Goal: Use online tool/utility: Utilize a website feature to perform a specific function

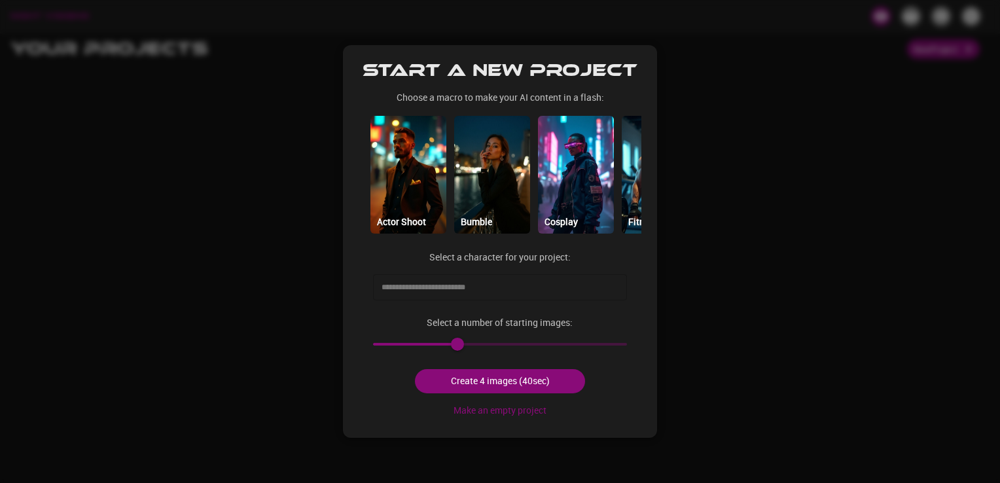
click at [509, 289] on input "text" at bounding box center [490, 287] width 224 height 21
click at [403, 262] on div "Start a new project Choose a macro to make your AI content in a flash: Actor Sh…" at bounding box center [500, 241] width 314 height 393
click at [416, 287] on input "text" at bounding box center [490, 287] width 224 height 21
click at [388, 265] on div "Start a new project Choose a macro to make your AI content in a flash: Actor Sh…" at bounding box center [500, 241] width 314 height 393
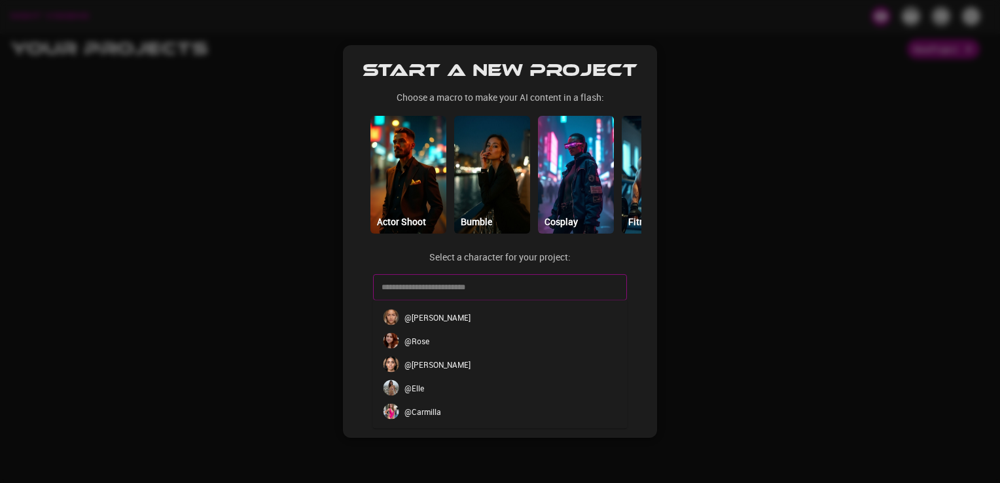
click at [416, 287] on input "text" at bounding box center [490, 287] width 224 height 21
type input "*"
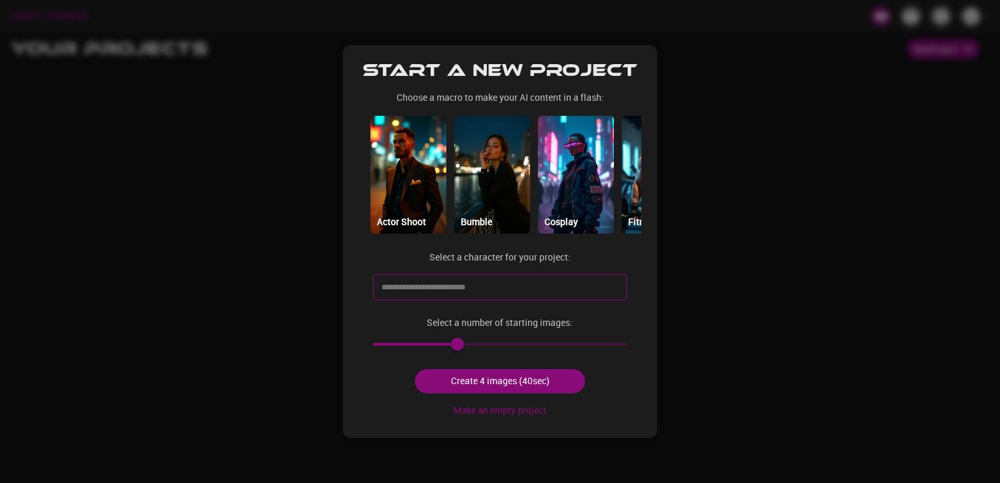
paste input "**********"
click at [380, 290] on input "**********" at bounding box center [490, 287] width 224 height 21
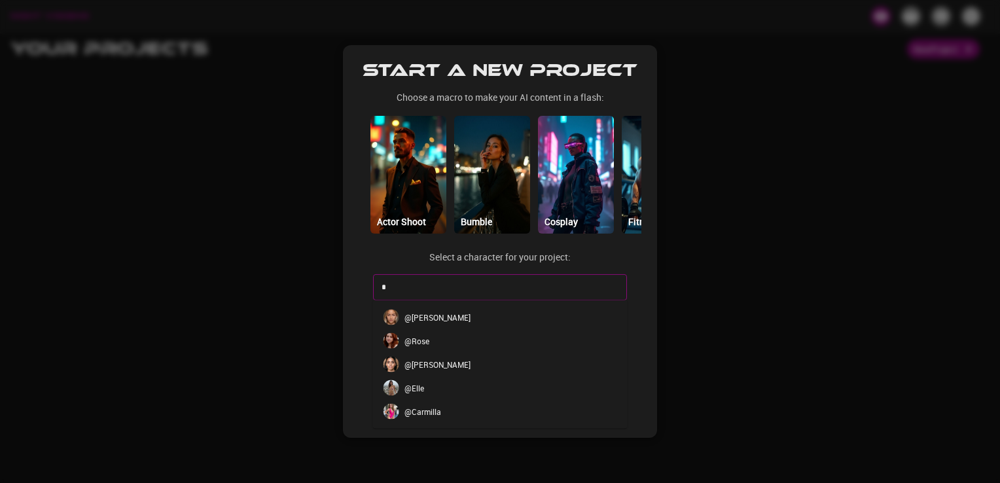
type input "*"
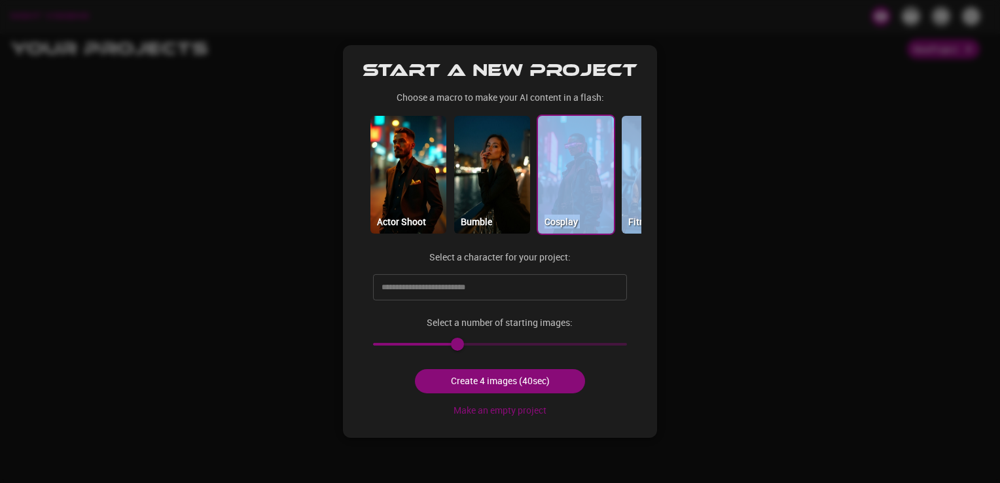
drag, startPoint x: 618, startPoint y: 167, endPoint x: 543, endPoint y: 176, distance: 75.8
click at [543, 176] on div "Actor Shoot Bumble Cosplay Fitness Hinge Instagram Lingerie Model Shoot Public …" at bounding box center [500, 175] width 283 height 120
drag, startPoint x: 543, startPoint y: 176, endPoint x: 622, endPoint y: 187, distance: 80.0
click at [622, 187] on img at bounding box center [660, 175] width 76 height 118
click at [629, 190] on img at bounding box center [660, 175] width 76 height 118
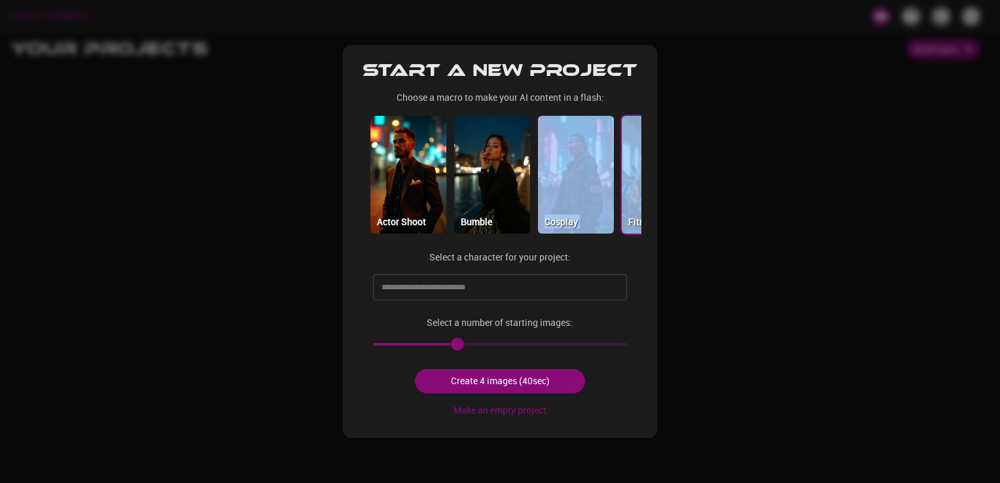
click at [623, 247] on div "Start a new project Choose a macro to make your AI content in a flash: Actor Sh…" at bounding box center [500, 241] width 314 height 393
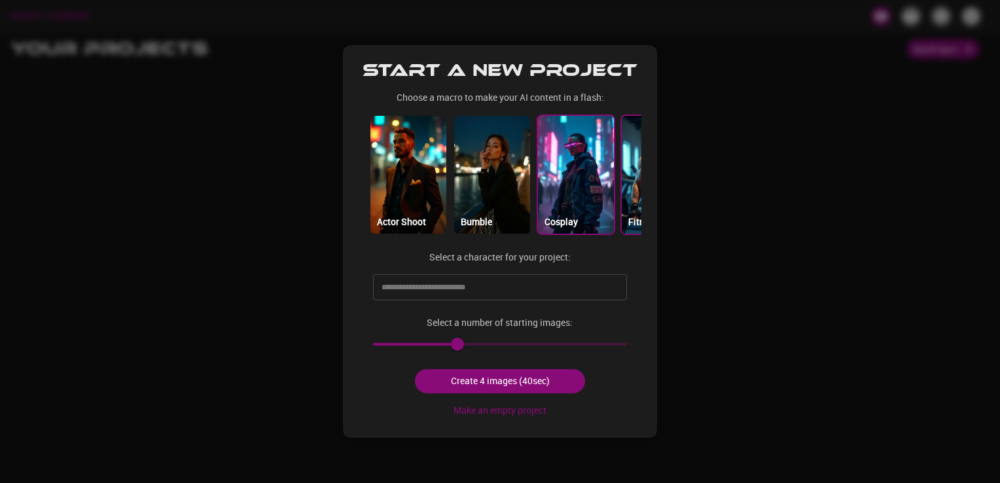
click at [580, 194] on img at bounding box center [576, 175] width 76 height 118
click at [503, 194] on img at bounding box center [492, 175] width 76 height 118
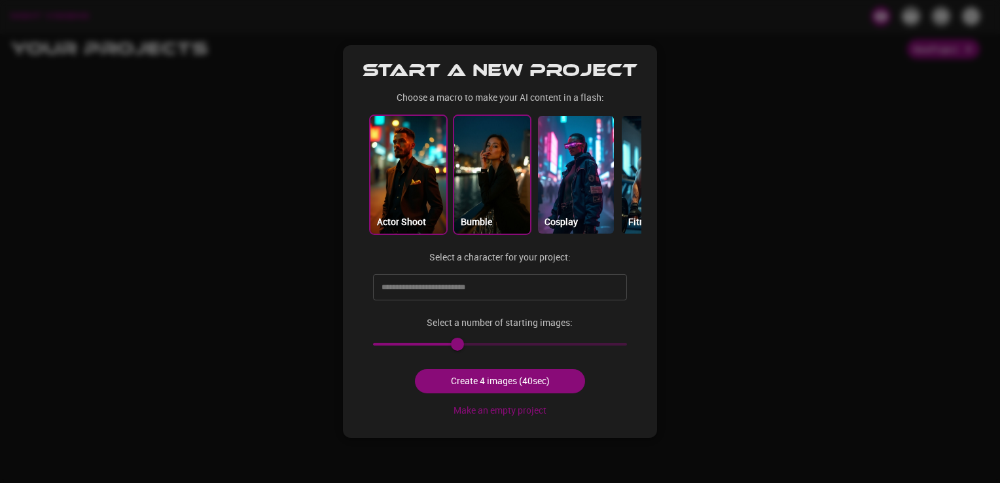
click at [401, 194] on img at bounding box center [409, 175] width 76 height 118
click at [629, 179] on img at bounding box center [660, 175] width 76 height 118
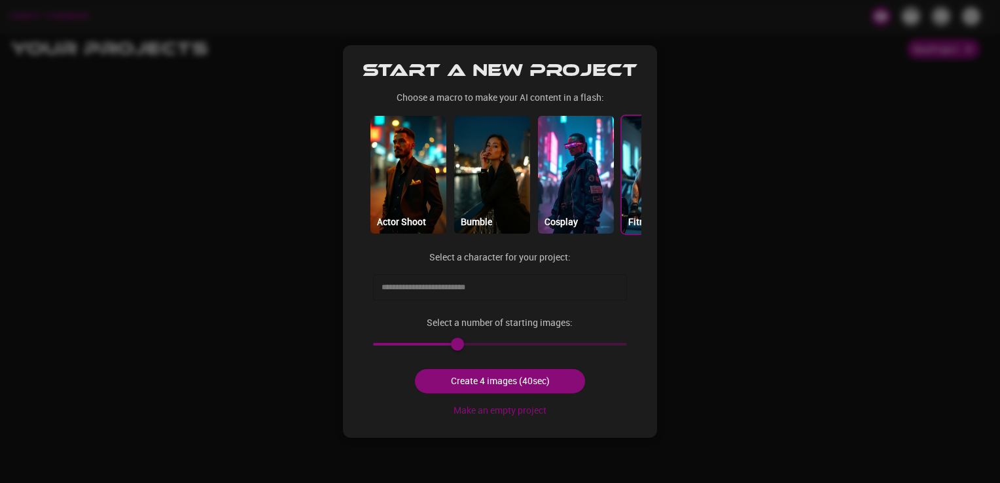
click at [477, 292] on input "text" at bounding box center [490, 287] width 224 height 21
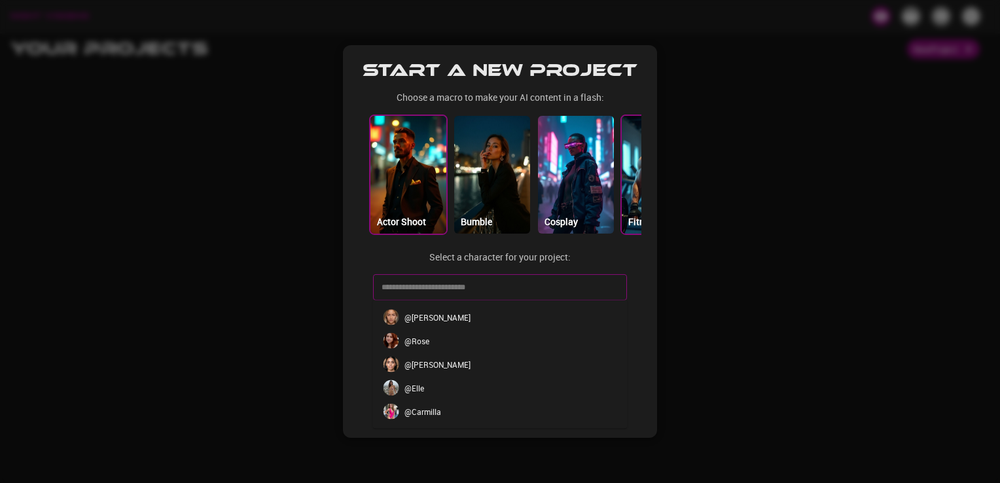
click at [422, 206] on img at bounding box center [409, 175] width 76 height 118
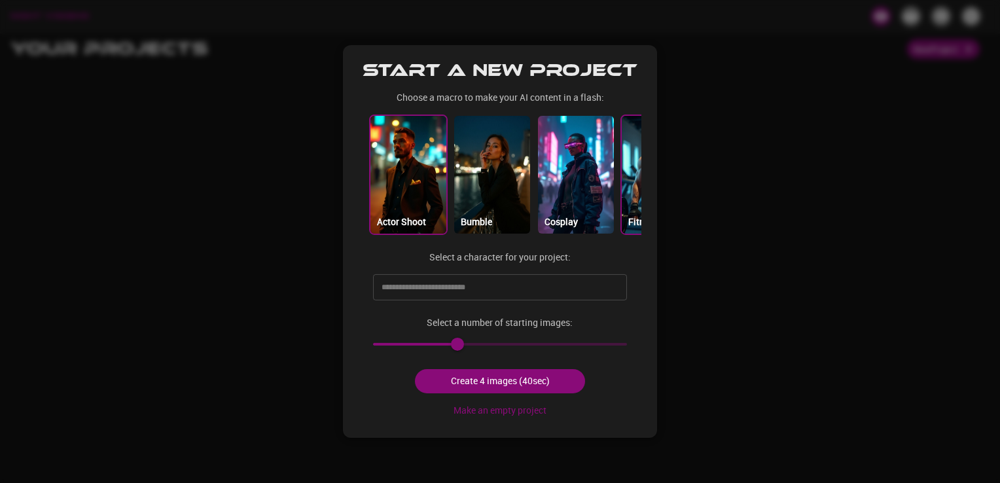
click at [639, 202] on img at bounding box center [660, 175] width 76 height 118
click at [595, 258] on div "Start a new project Choose a macro to make your AI content in a flash: Actor Sh…" at bounding box center [500, 241] width 314 height 393
click at [570, 219] on p "Cosplay" at bounding box center [561, 222] width 33 height 14
click at [510, 210] on img at bounding box center [492, 175] width 76 height 118
click at [538, 270] on div "Start a new project Choose a macro to make your AI content in a flash: Actor Sh…" at bounding box center [500, 241] width 314 height 393
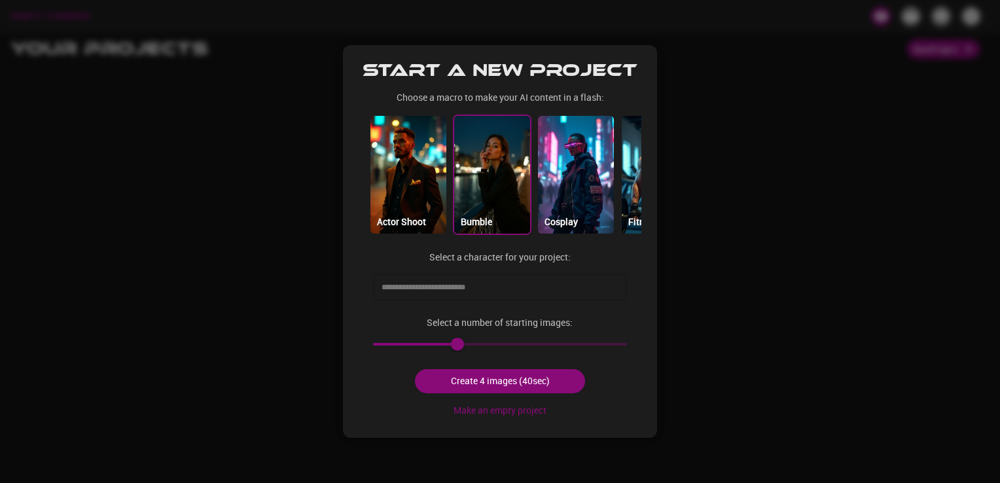
click at [534, 279] on input "text" at bounding box center [490, 287] width 224 height 21
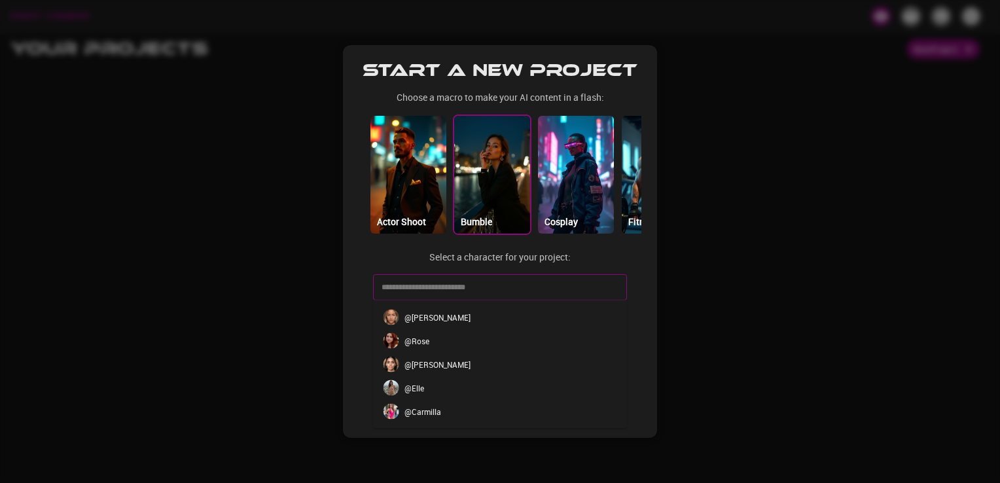
click at [440, 389] on li "@ Elle" at bounding box center [500, 388] width 255 height 24
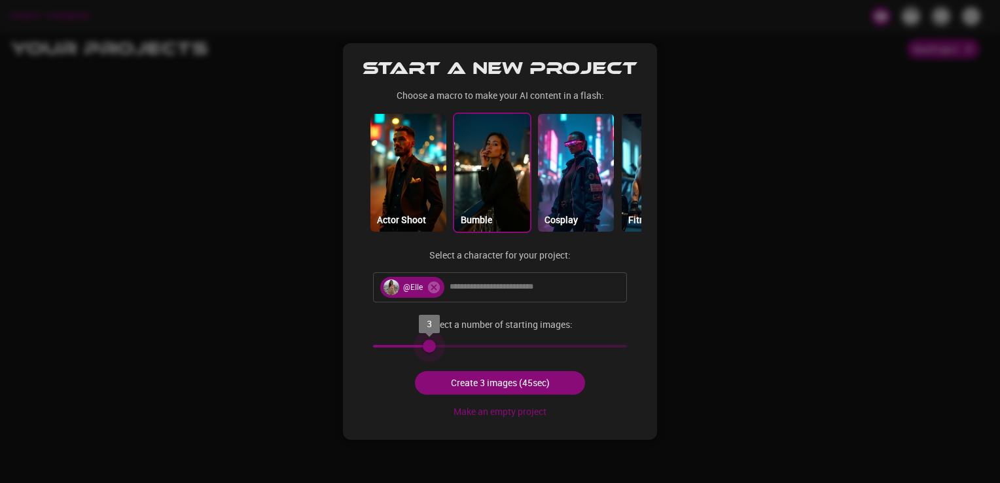
type input "*"
click at [451, 350] on span "4" at bounding box center [457, 346] width 13 height 13
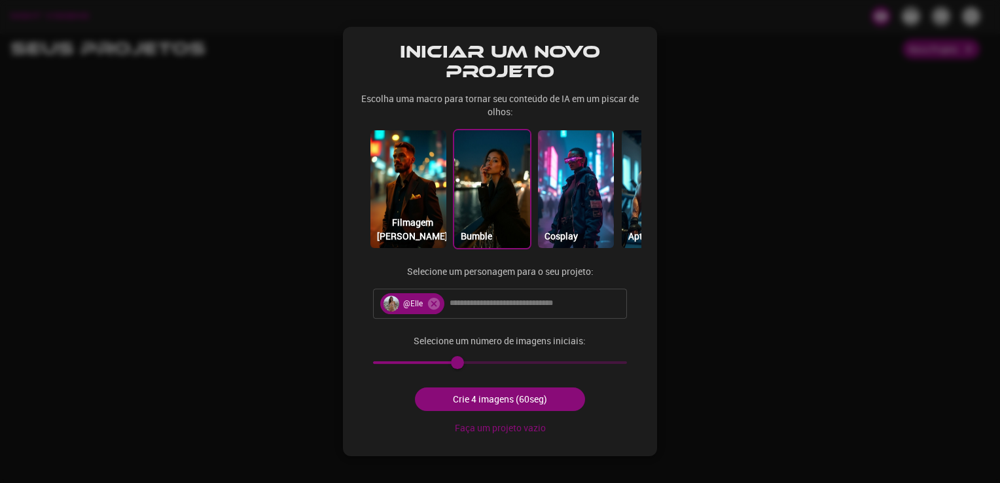
click at [536, 397] on font "Crie 4 imagens (60seg)" at bounding box center [500, 400] width 94 height 16
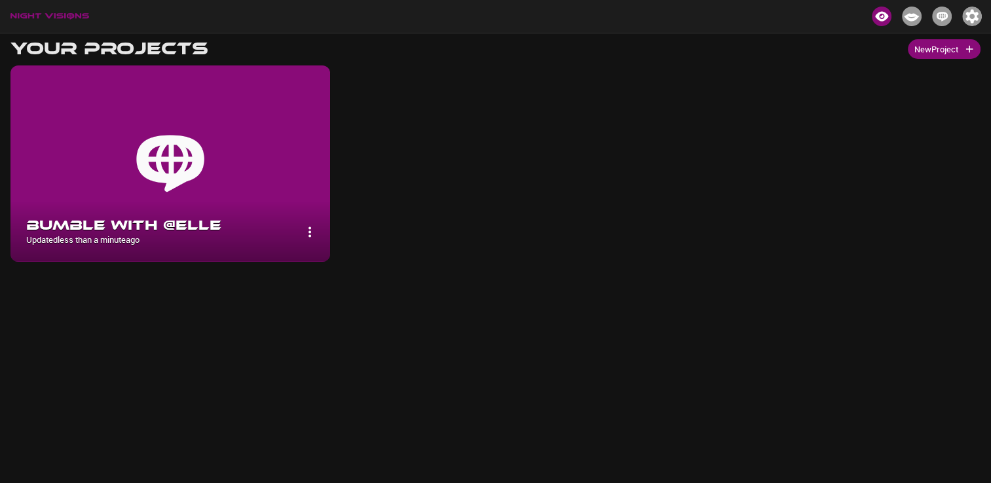
click at [200, 151] on img at bounding box center [169, 163] width 319 height 196
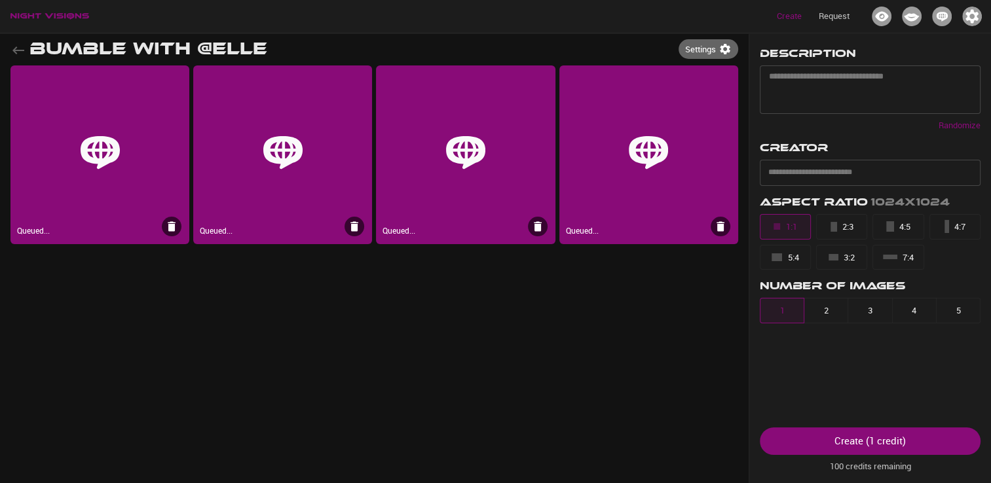
click at [21, 54] on icon "button" at bounding box center [18, 51] width 16 height 16
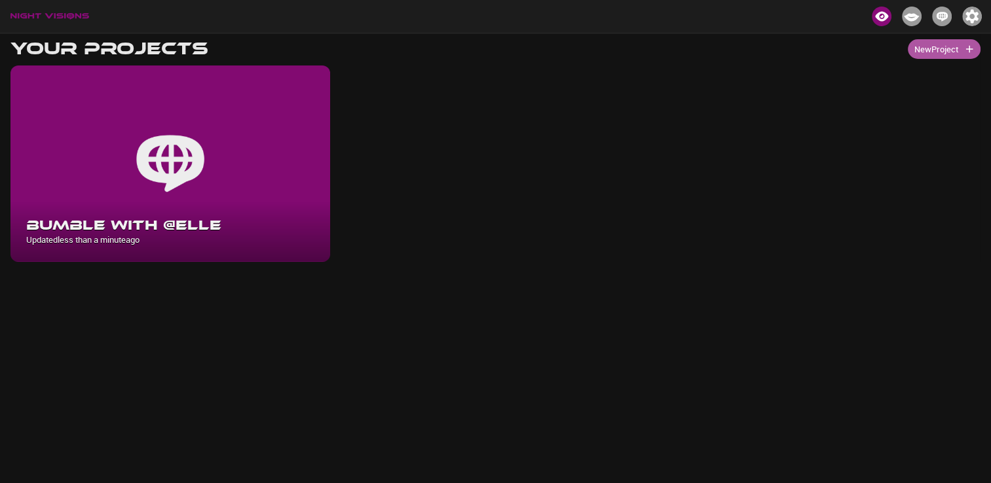
click at [963, 48] on icon "button" at bounding box center [969, 49] width 12 height 12
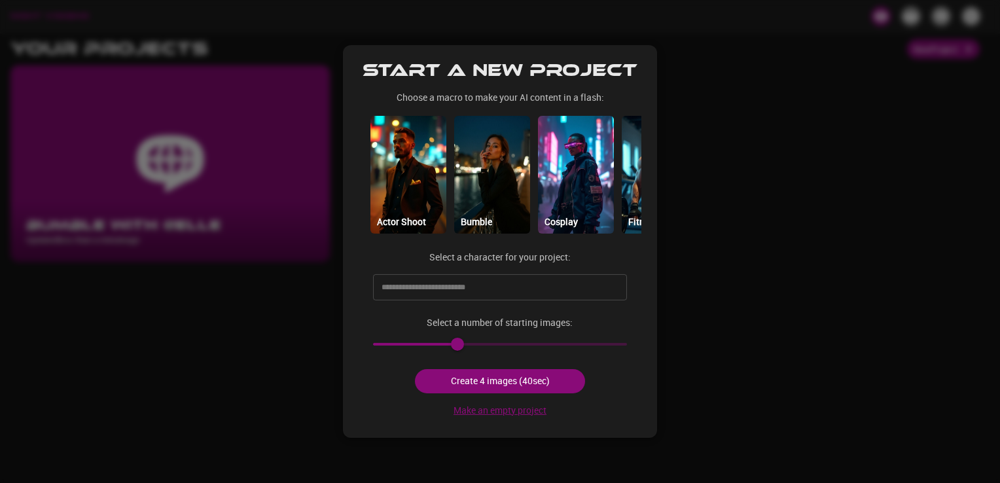
click at [511, 407] on button "Make an empty project" at bounding box center [499, 411] width 103 height 24
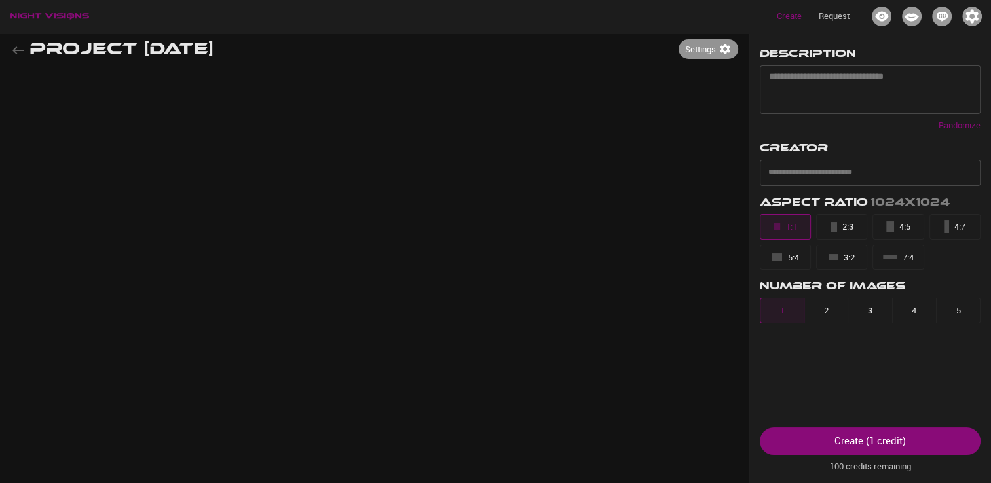
click at [725, 51] on icon "button" at bounding box center [725, 49] width 10 height 10
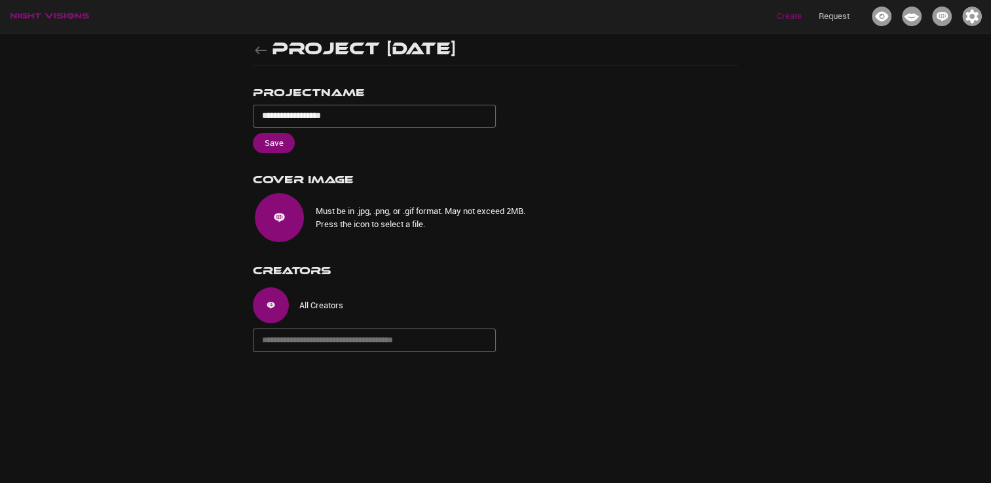
click at [280, 223] on img "button" at bounding box center [279, 217] width 49 height 49
click at [325, 330] on input "text" at bounding box center [374, 341] width 242 height 24
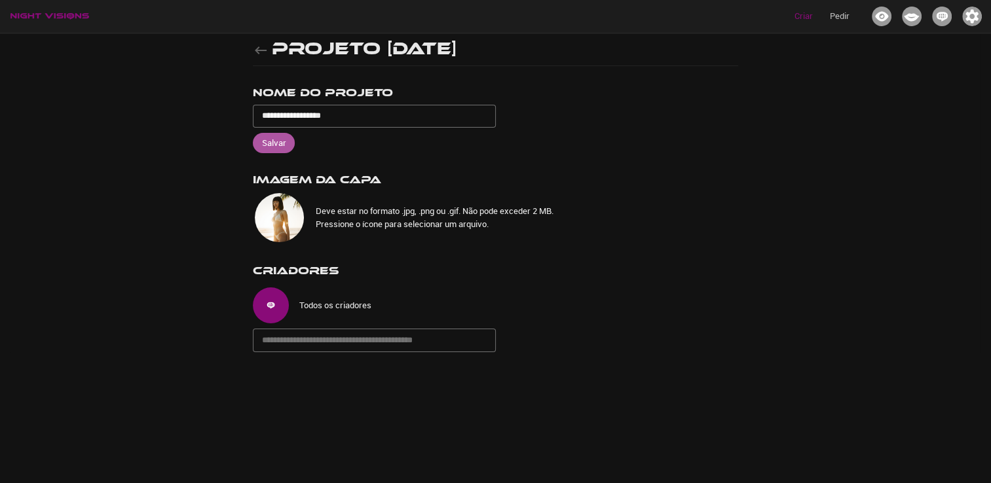
click at [283, 145] on font "Salvar" at bounding box center [274, 143] width 24 height 15
click at [261, 52] on icon "button" at bounding box center [261, 51] width 16 height 16
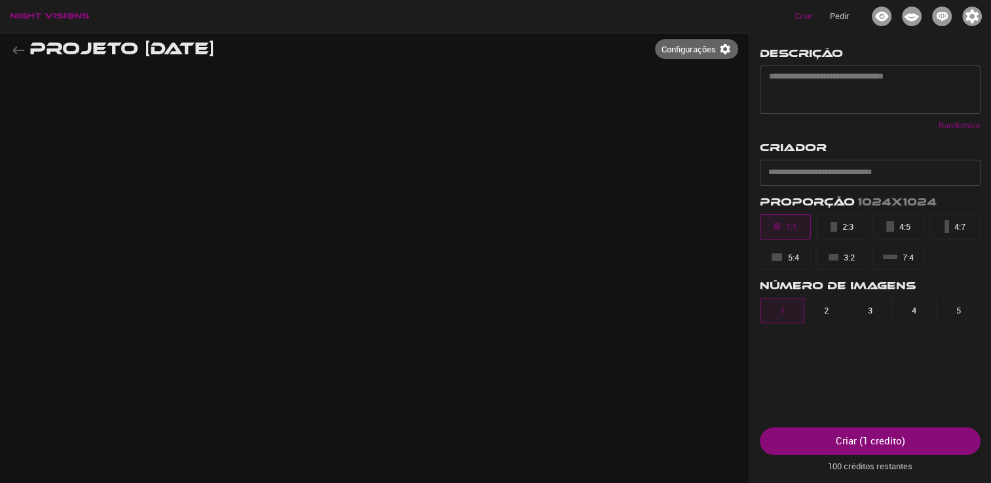
click at [877, 448] on font "Criar (1 crédito" at bounding box center [868, 440] width 66 height 17
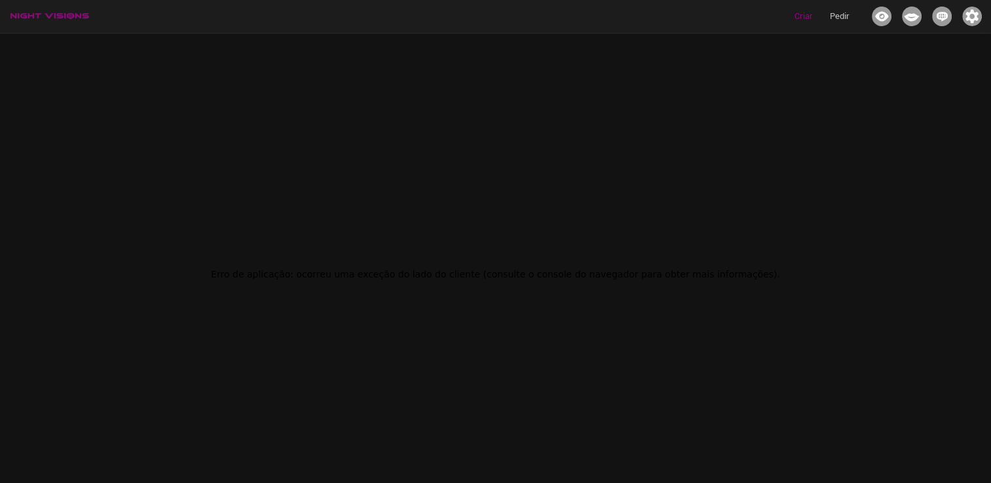
click at [32, 10] on div "Criar Pedir" at bounding box center [495, 16] width 991 height 33
click at [34, 16] on img "button" at bounding box center [49, 16] width 79 height 7
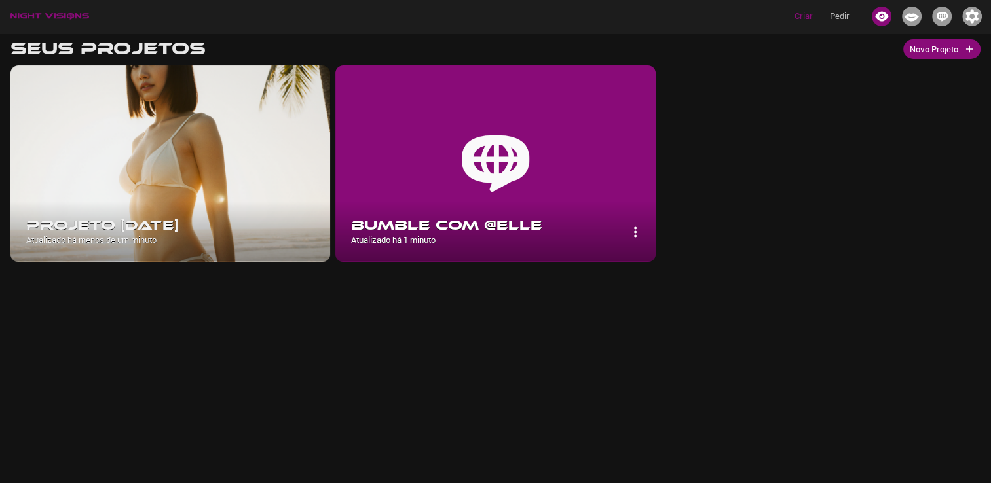
click at [458, 170] on img at bounding box center [494, 163] width 319 height 196
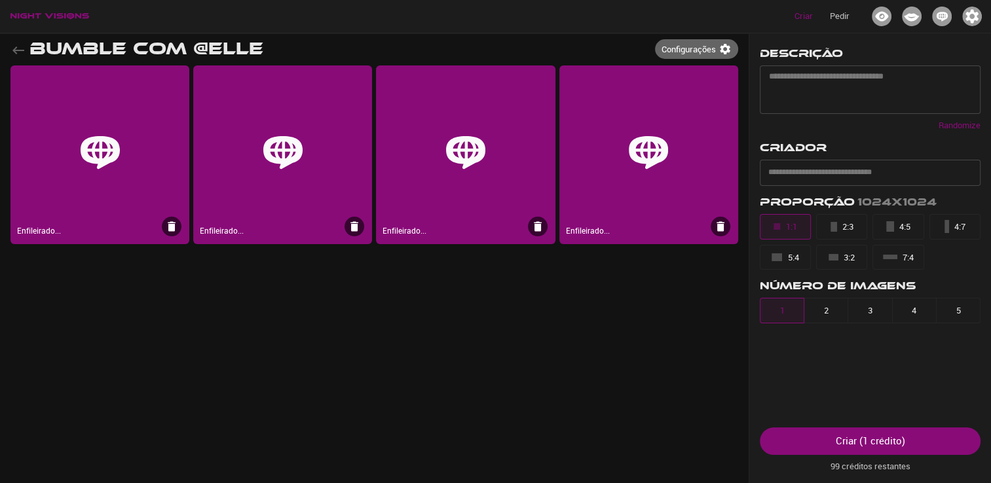
click at [299, 166] on img at bounding box center [282, 152] width 39 height 39
click at [836, 84] on textarea at bounding box center [870, 89] width 202 height 37
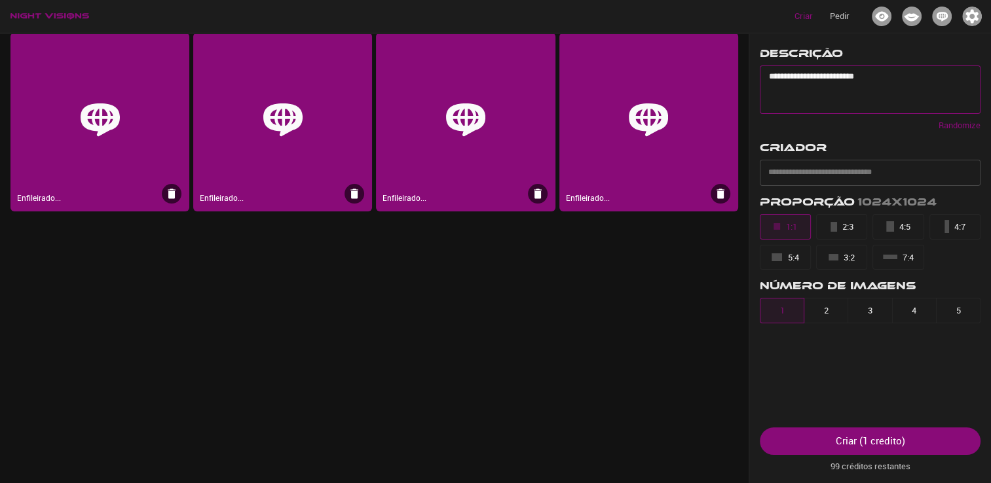
type textarea "**********"
click at [880, 444] on font "Criar (1 crédito" at bounding box center [868, 440] width 66 height 17
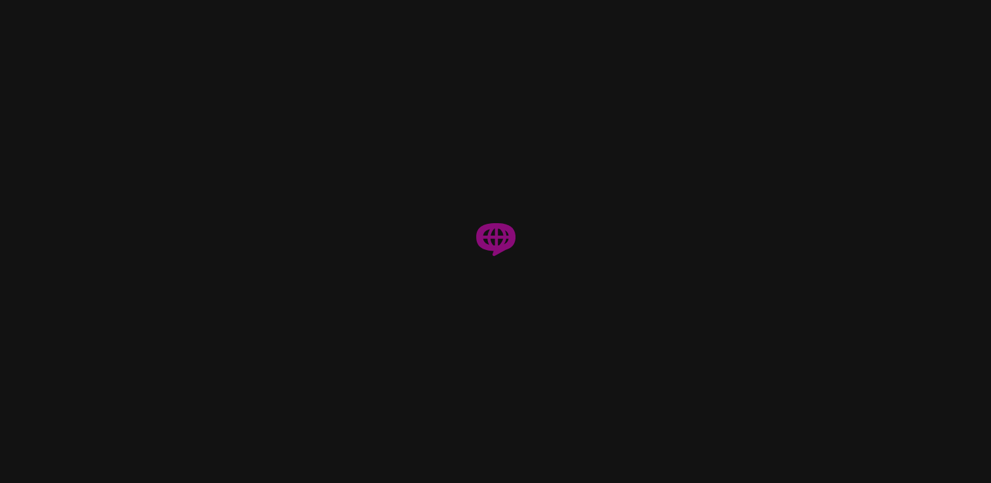
scroll to position [0, 0]
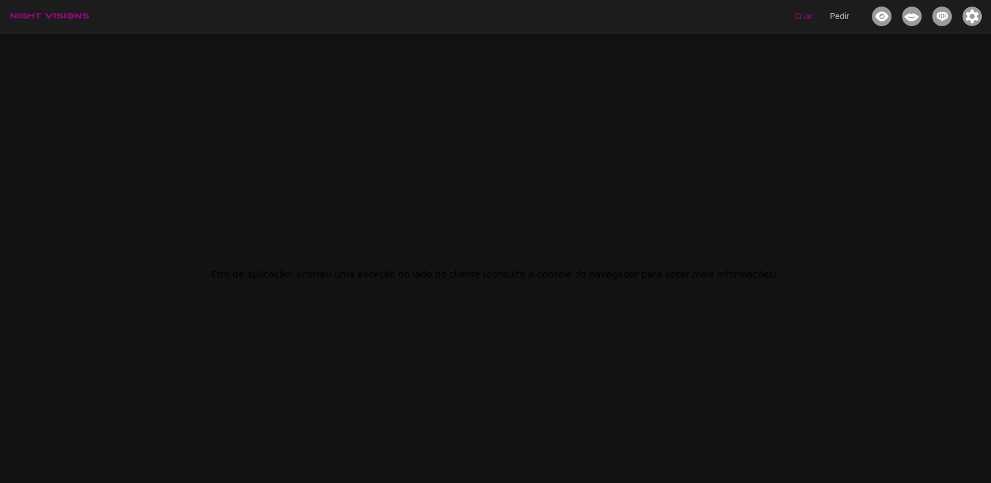
click at [801, 12] on p "Criar" at bounding box center [803, 16] width 18 height 13
click at [35, 18] on img "button" at bounding box center [49, 16] width 79 height 7
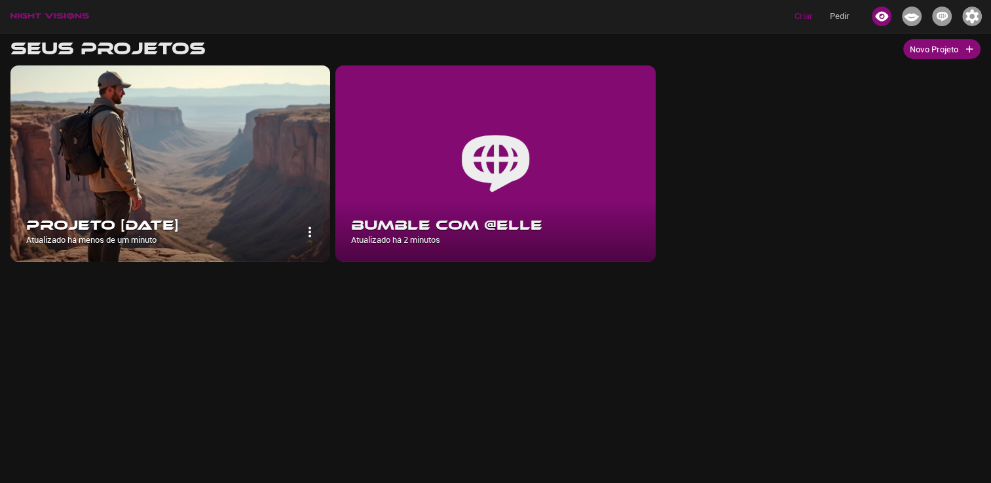
click at [166, 152] on img at bounding box center [169, 163] width 319 height 196
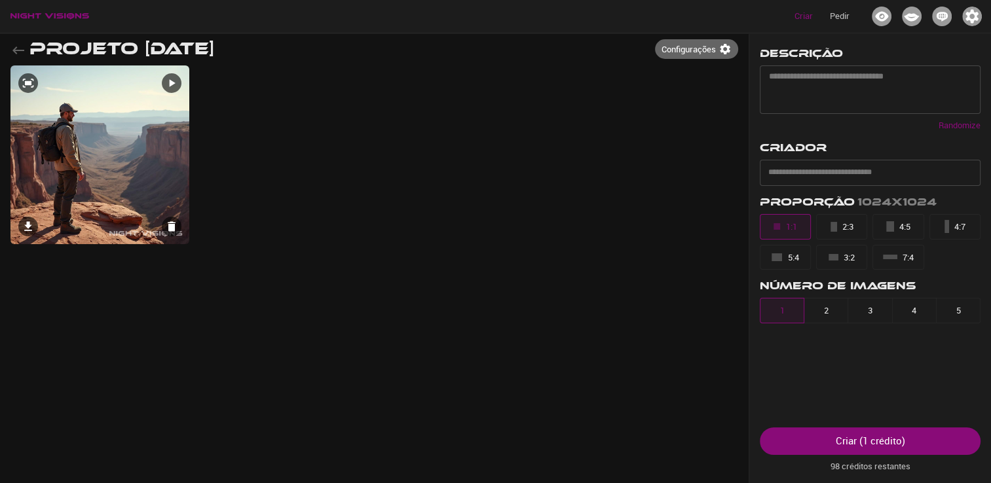
click at [173, 81] on icon at bounding box center [173, 83] width 6 height 8
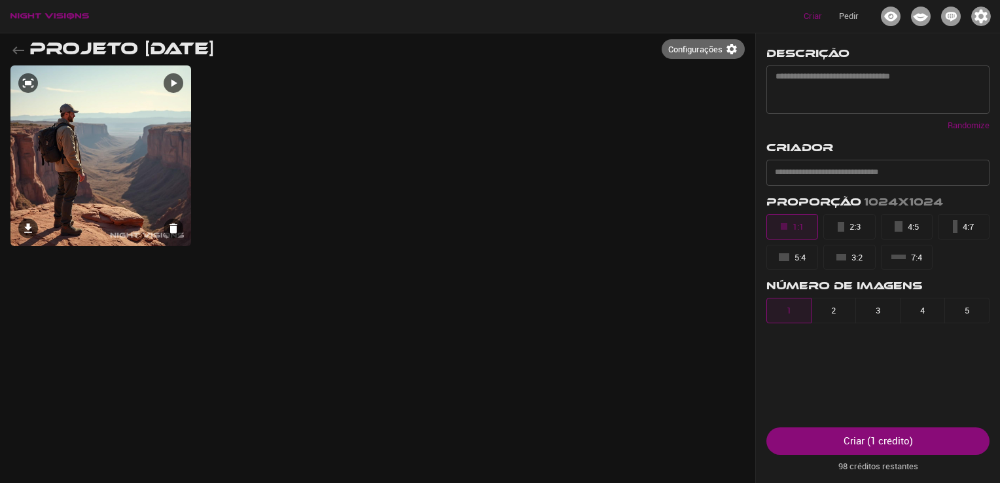
select select "**"
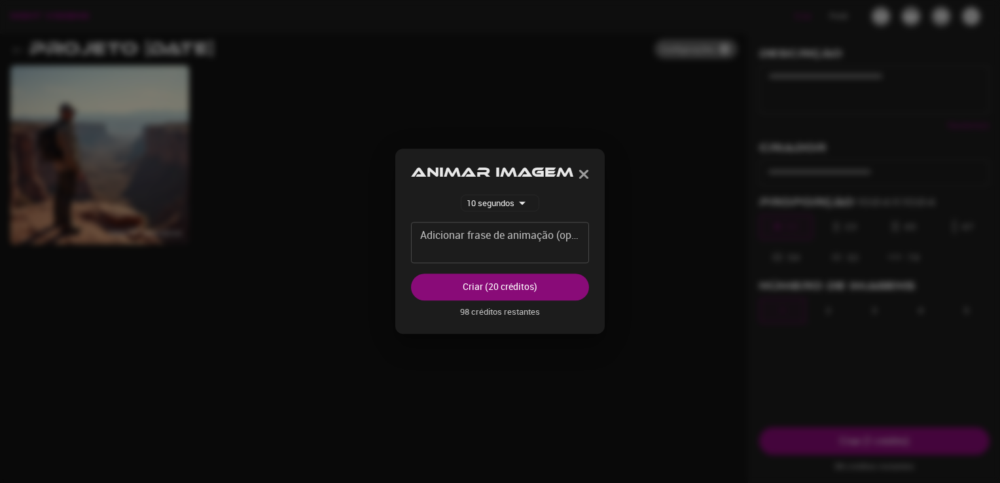
click at [325, 242] on div at bounding box center [500, 241] width 1000 height 483
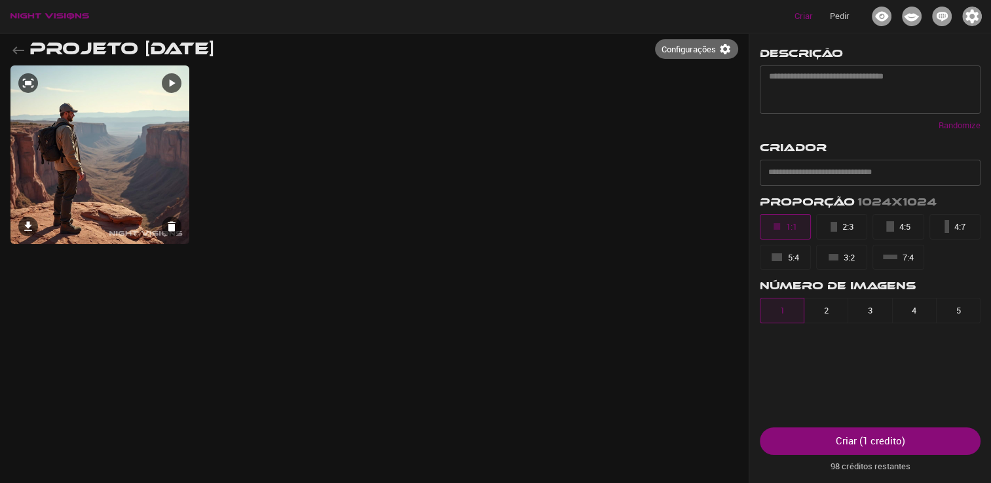
click at [172, 228] on icon at bounding box center [172, 227] width 8 height 10
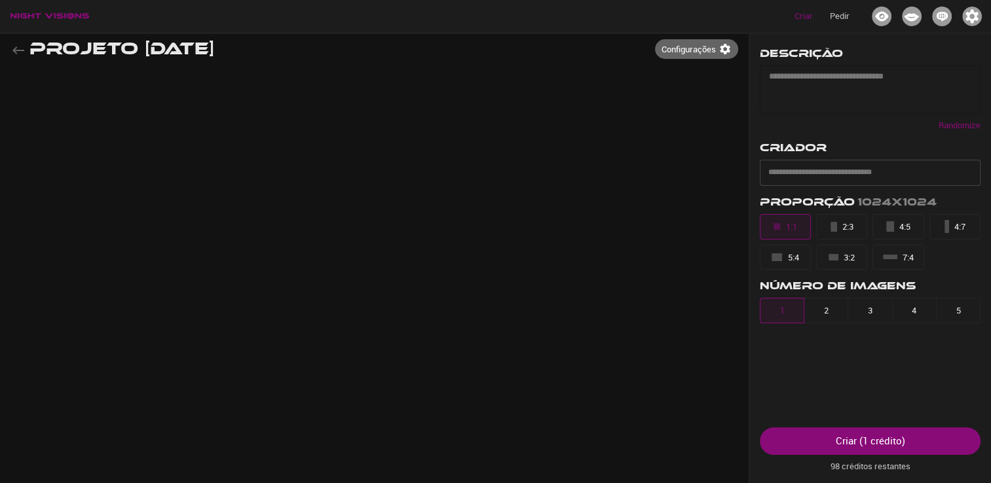
drag, startPoint x: 809, startPoint y: 84, endPoint x: 776, endPoint y: 77, distance: 34.3
click at [804, 82] on textarea at bounding box center [870, 89] width 202 height 37
click at [712, 51] on font "Configurações" at bounding box center [688, 49] width 54 height 15
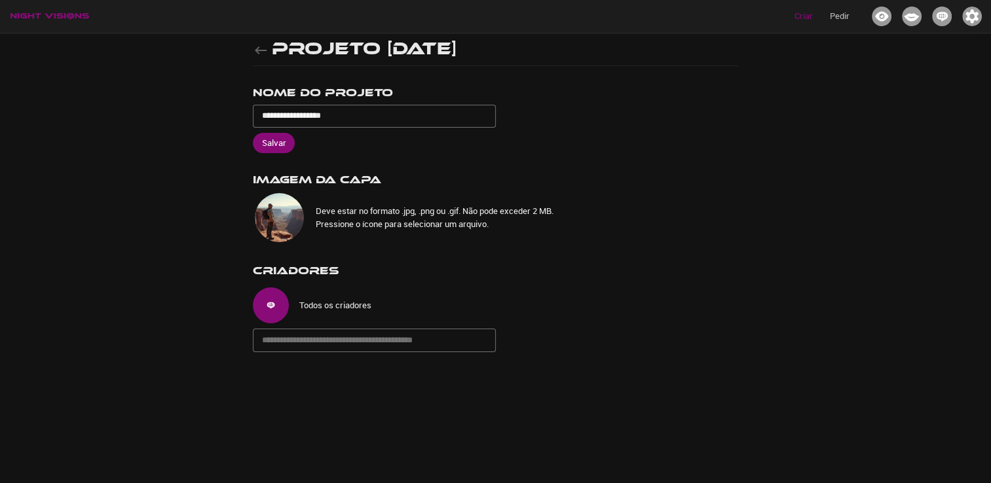
click at [280, 217] on img "button" at bounding box center [279, 217] width 49 height 49
click at [316, 333] on input "text" at bounding box center [374, 341] width 242 height 24
click at [265, 306] on img at bounding box center [271, 305] width 36 height 36
click at [293, 338] on input "text" at bounding box center [374, 341] width 242 height 24
click at [266, 54] on icon "button" at bounding box center [261, 51] width 16 height 16
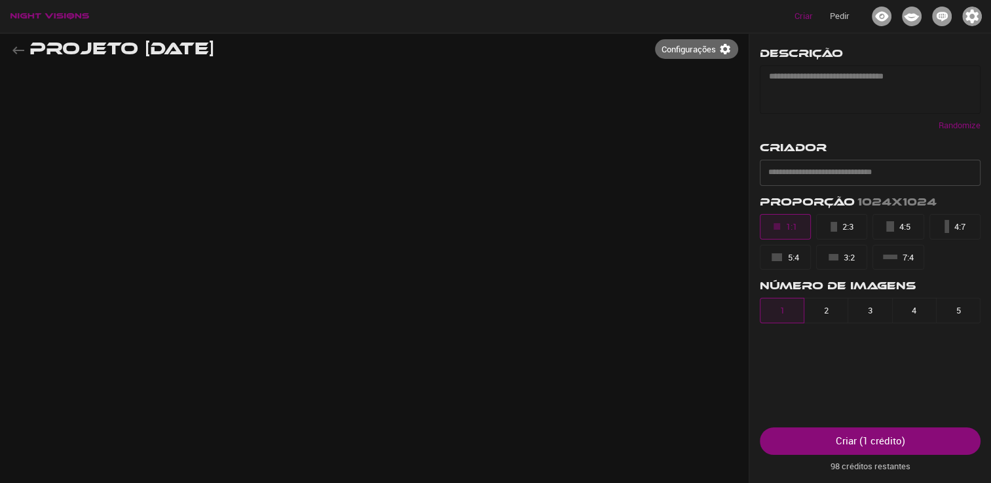
click at [780, 94] on textarea at bounding box center [870, 89] width 202 height 37
type textarea "*"
